Goal: Information Seeking & Learning: Compare options

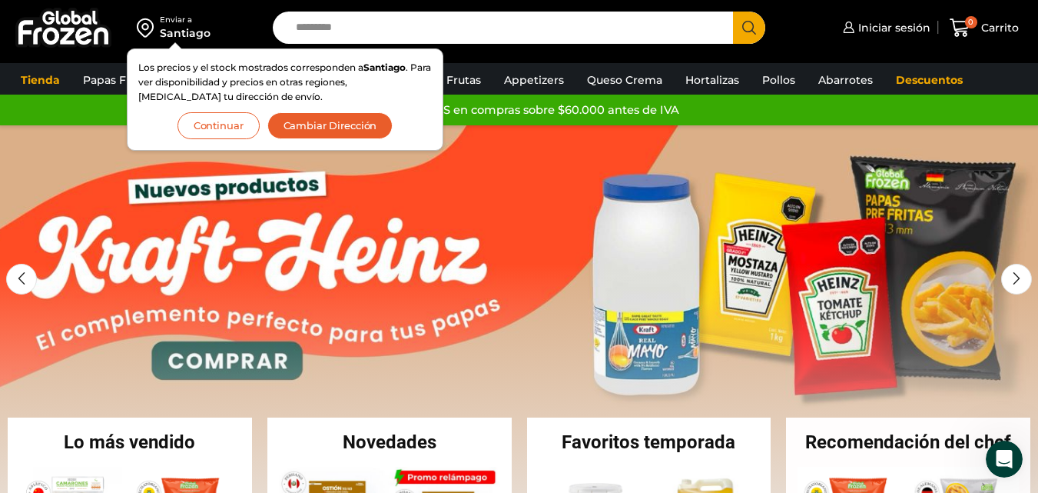
click at [213, 120] on button "Continuar" at bounding box center [219, 125] width 82 height 27
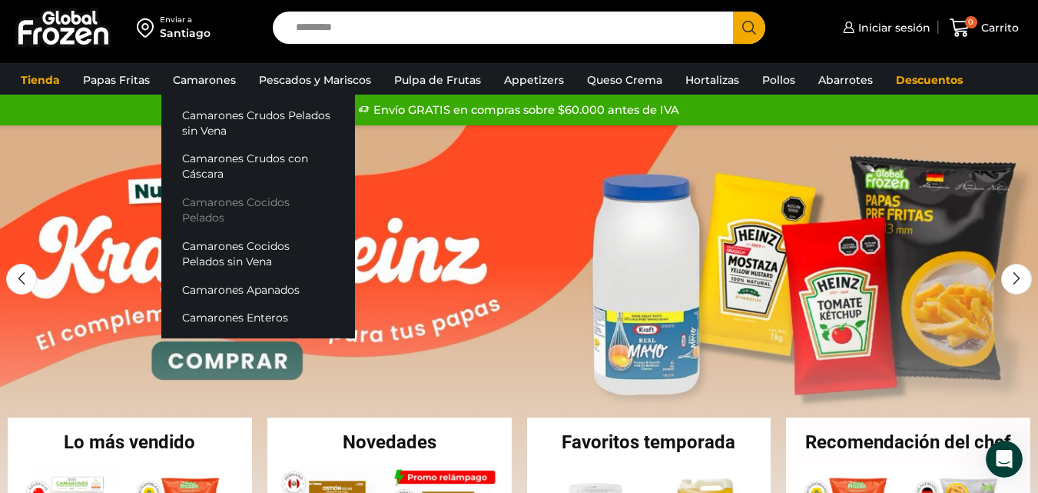
click at [237, 202] on link "Camarones Cocidos Pelados" at bounding box center [258, 210] width 194 height 44
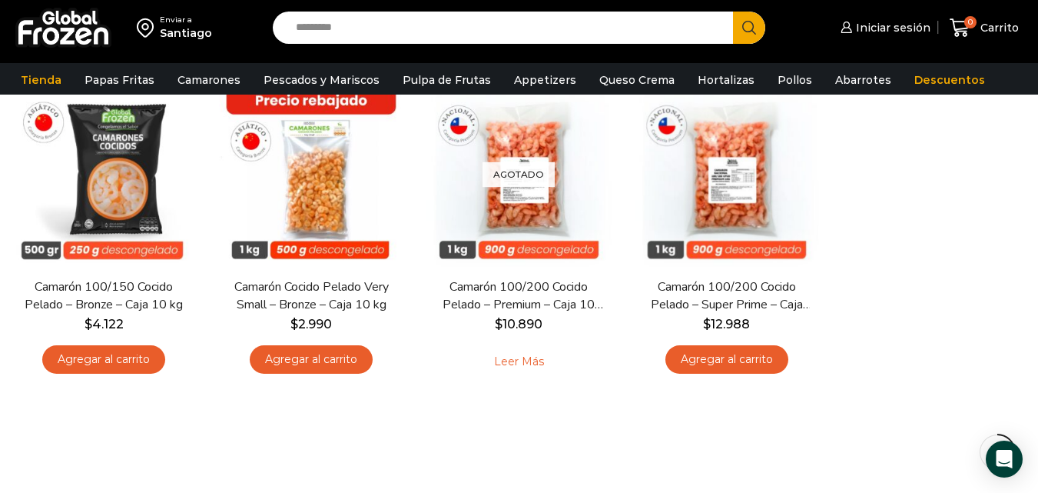
scroll to position [77, 0]
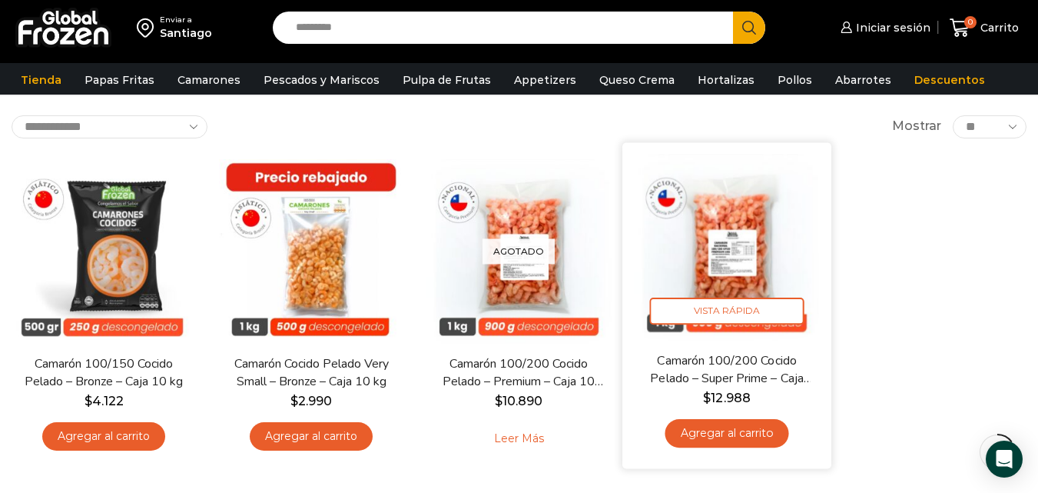
click at [691, 274] on img at bounding box center [727, 247] width 186 height 186
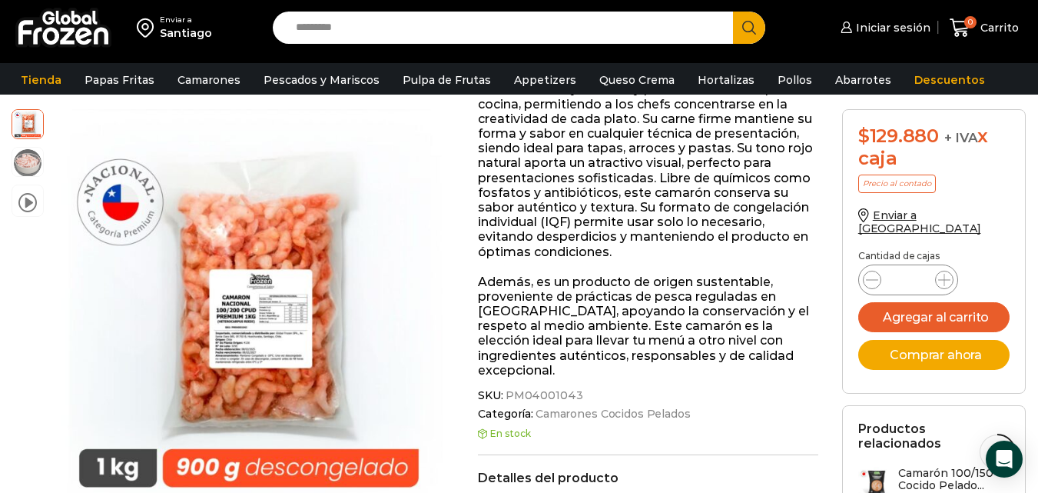
scroll to position [461, 0]
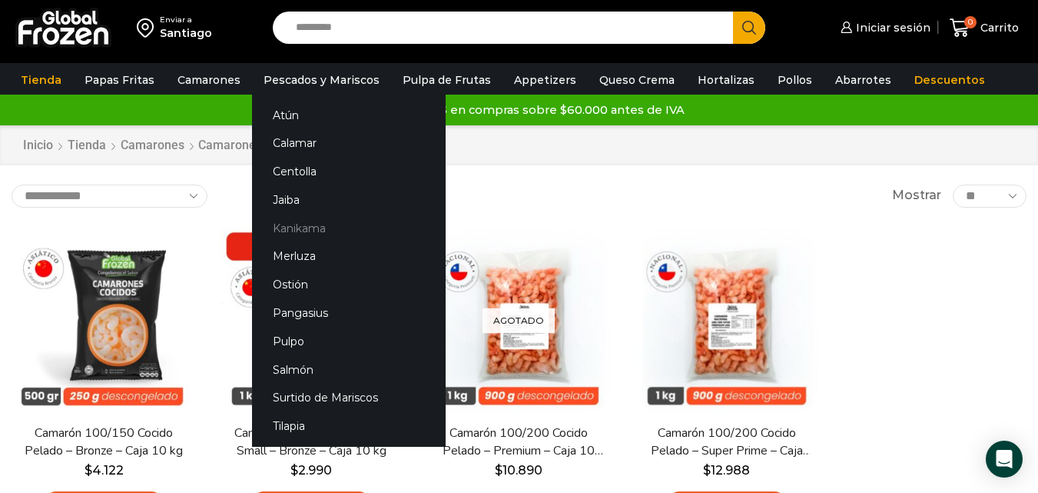
click at [277, 223] on link "Kanikama" at bounding box center [349, 228] width 194 height 28
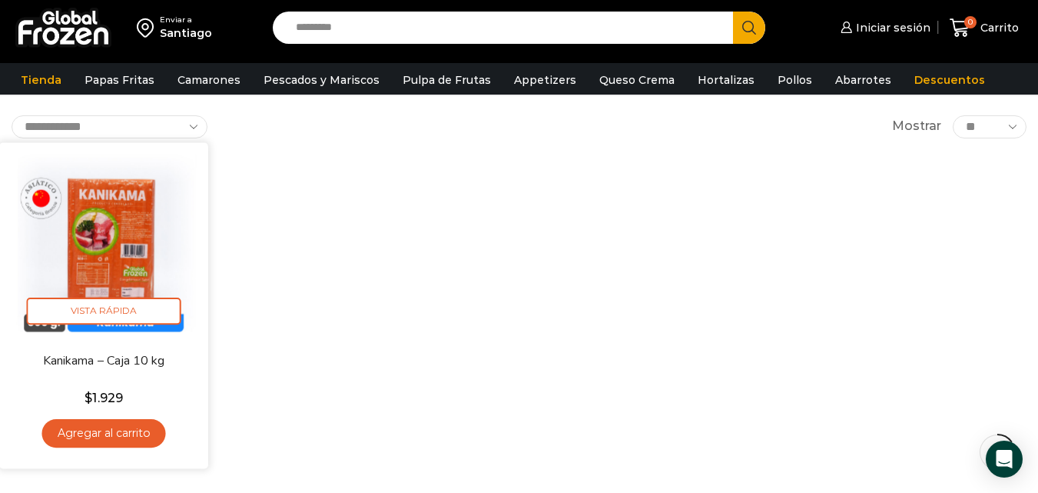
click at [102, 242] on img at bounding box center [104, 247] width 186 height 186
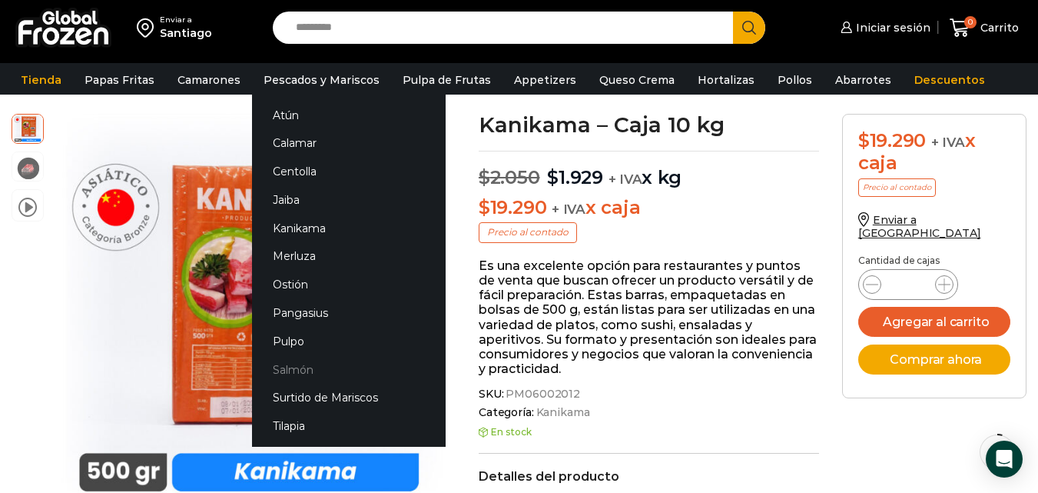
click at [297, 362] on link "Salmón" at bounding box center [349, 369] width 194 height 28
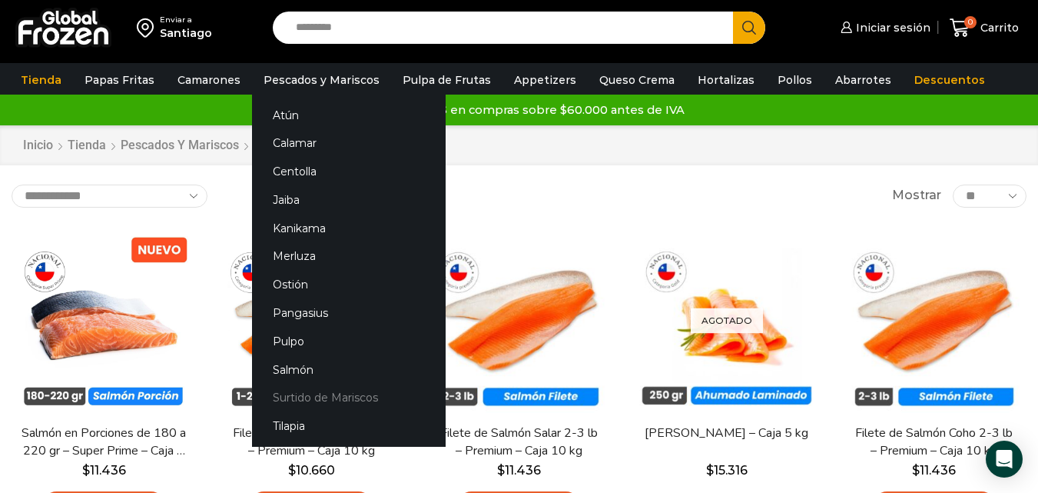
click at [300, 392] on link "Surtido de Mariscos" at bounding box center [349, 397] width 194 height 28
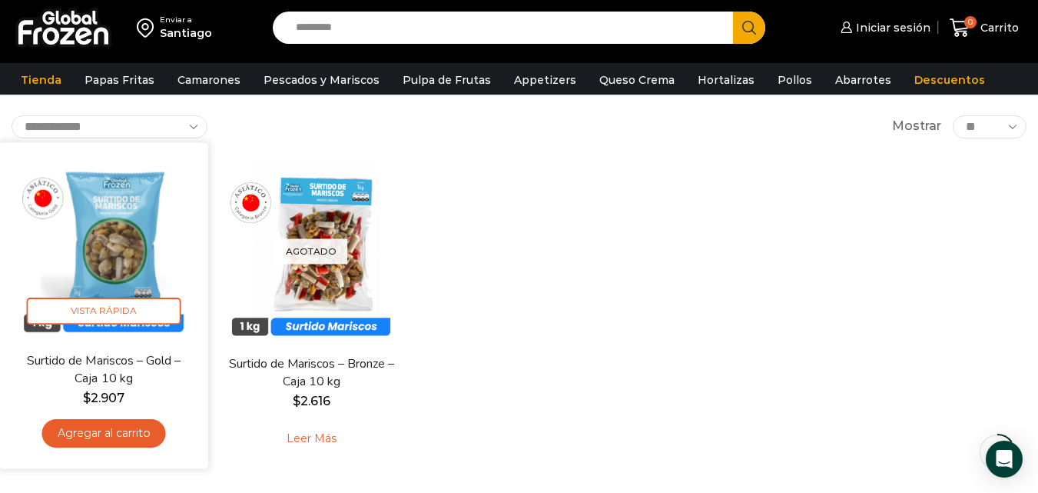
click at [128, 254] on img at bounding box center [104, 247] width 186 height 186
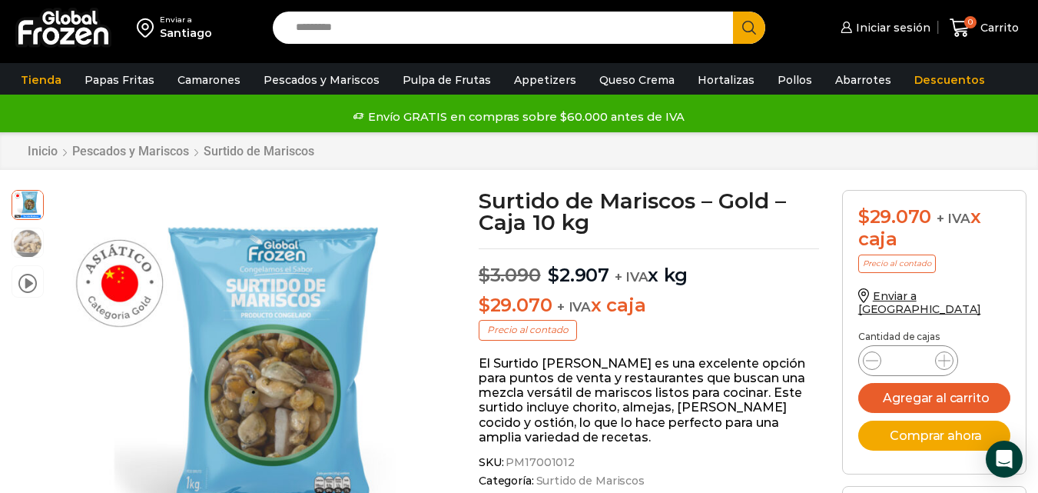
click at [429, 160] on div "Inicio Pescados y Mariscos Surtido de Mariscos" at bounding box center [519, 151] width 1038 height 38
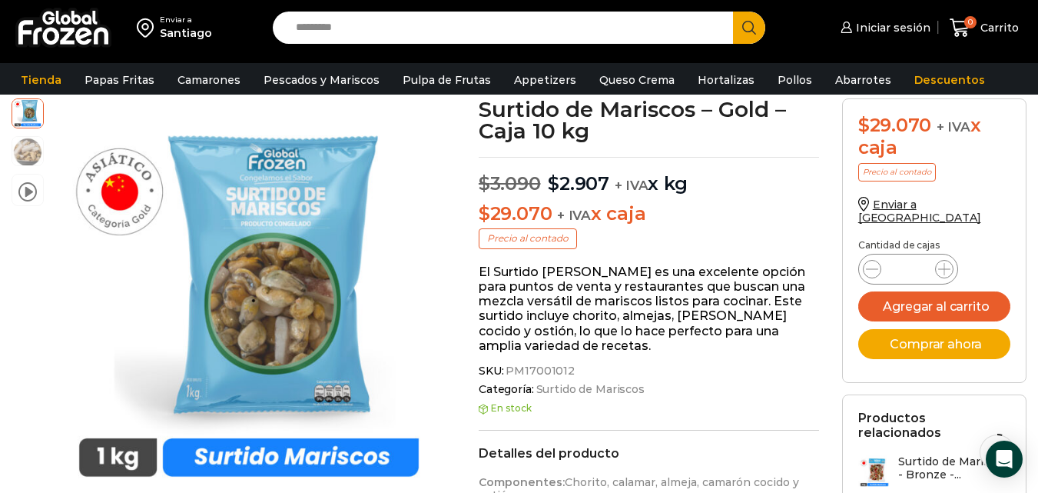
scroll to position [78, 0]
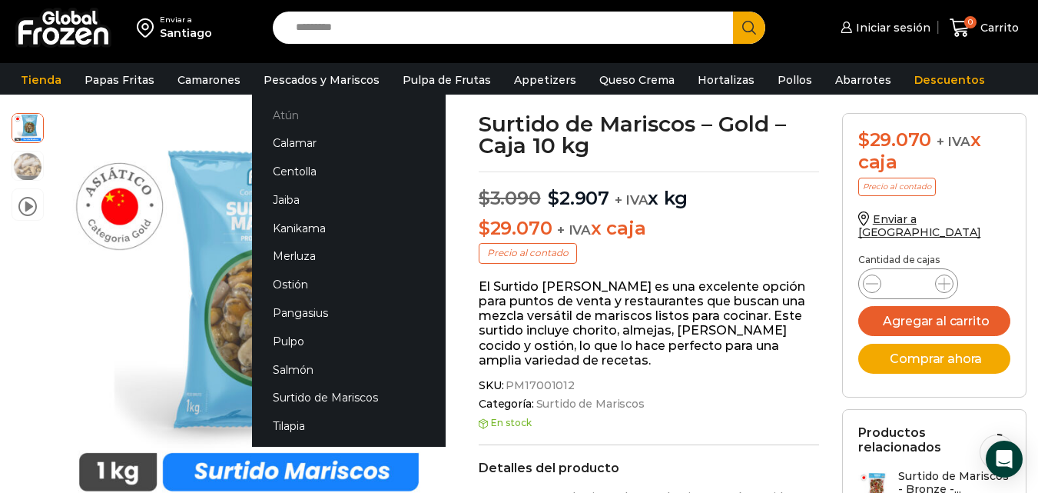
click at [282, 115] on link "Atún" at bounding box center [349, 115] width 194 height 28
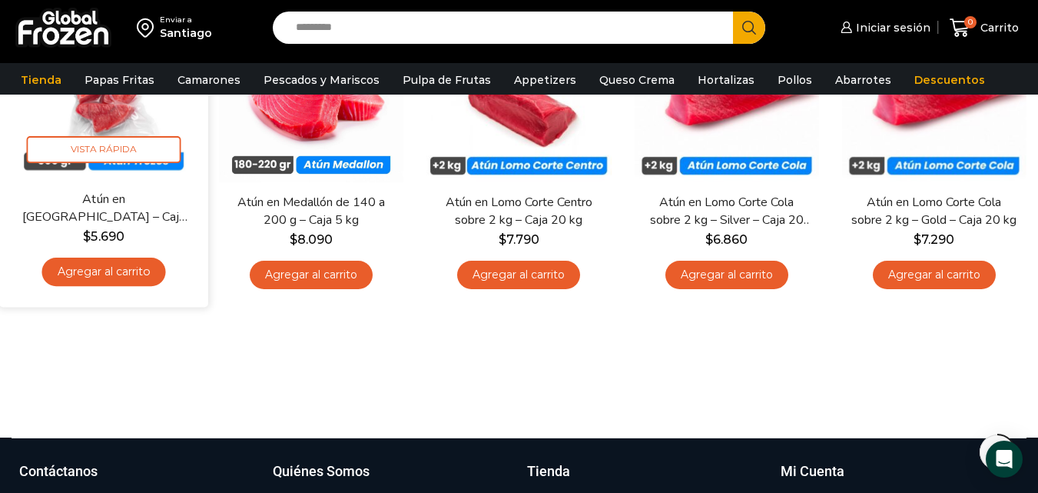
scroll to position [154, 0]
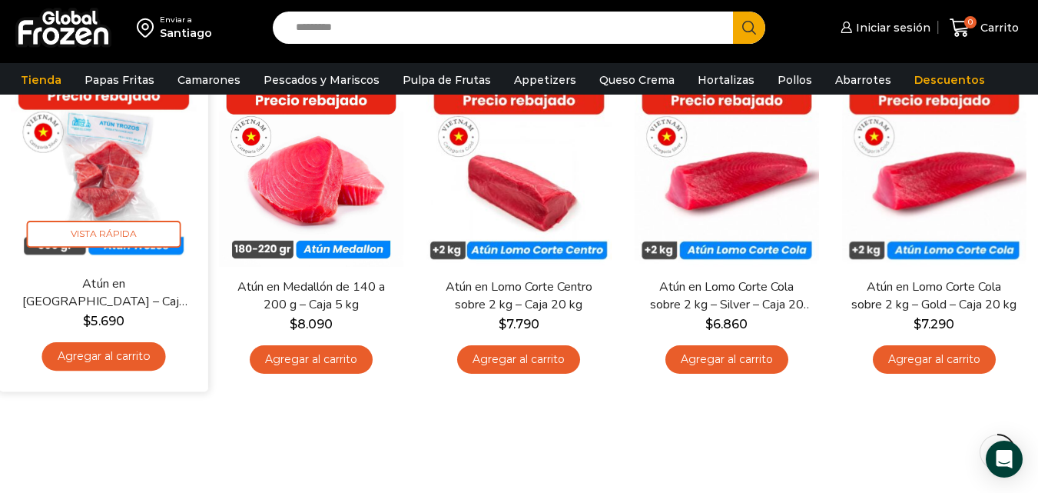
click at [95, 196] on img at bounding box center [104, 170] width 186 height 186
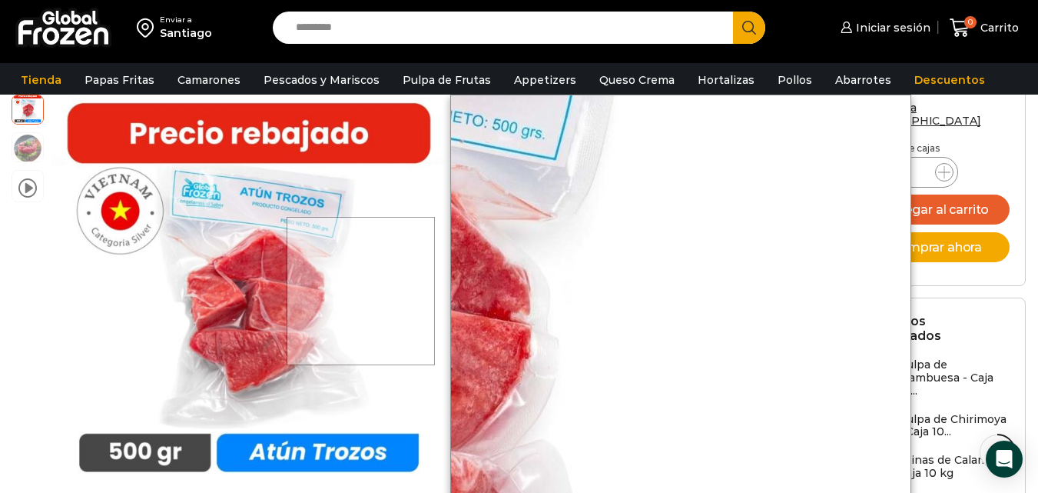
scroll to position [308, 0]
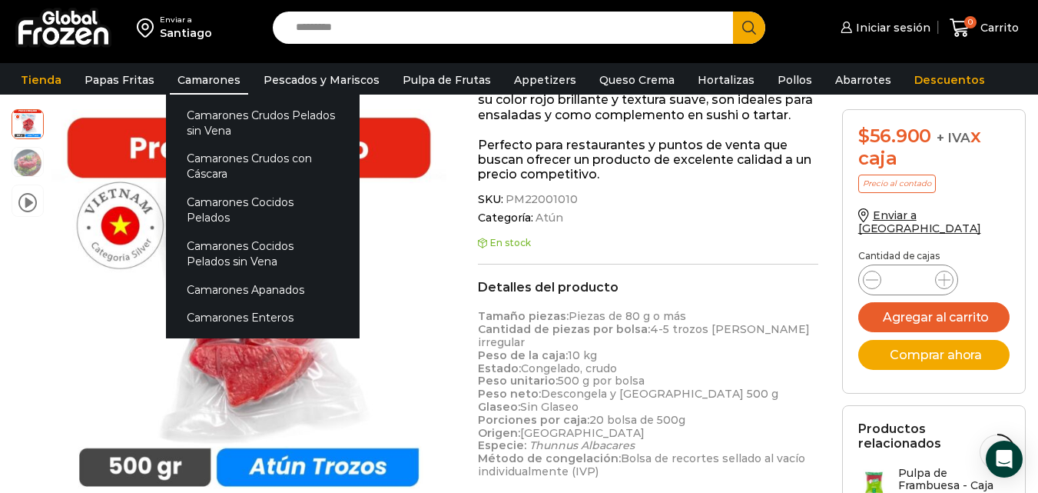
click at [204, 75] on link "Camarones" at bounding box center [209, 79] width 78 height 29
click at [234, 275] on link "Camarones Apanados" at bounding box center [263, 289] width 194 height 28
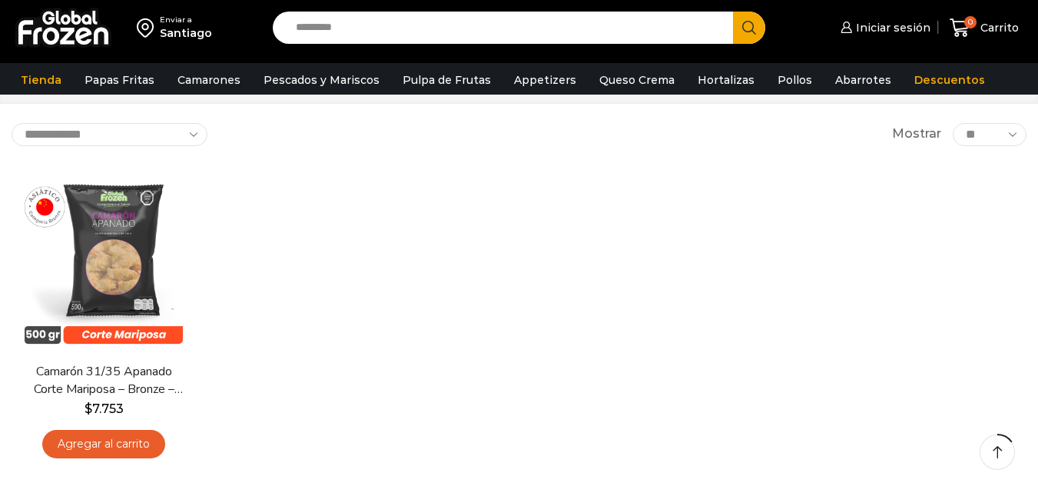
scroll to position [77, 0]
